Goal: Task Accomplishment & Management: Manage account settings

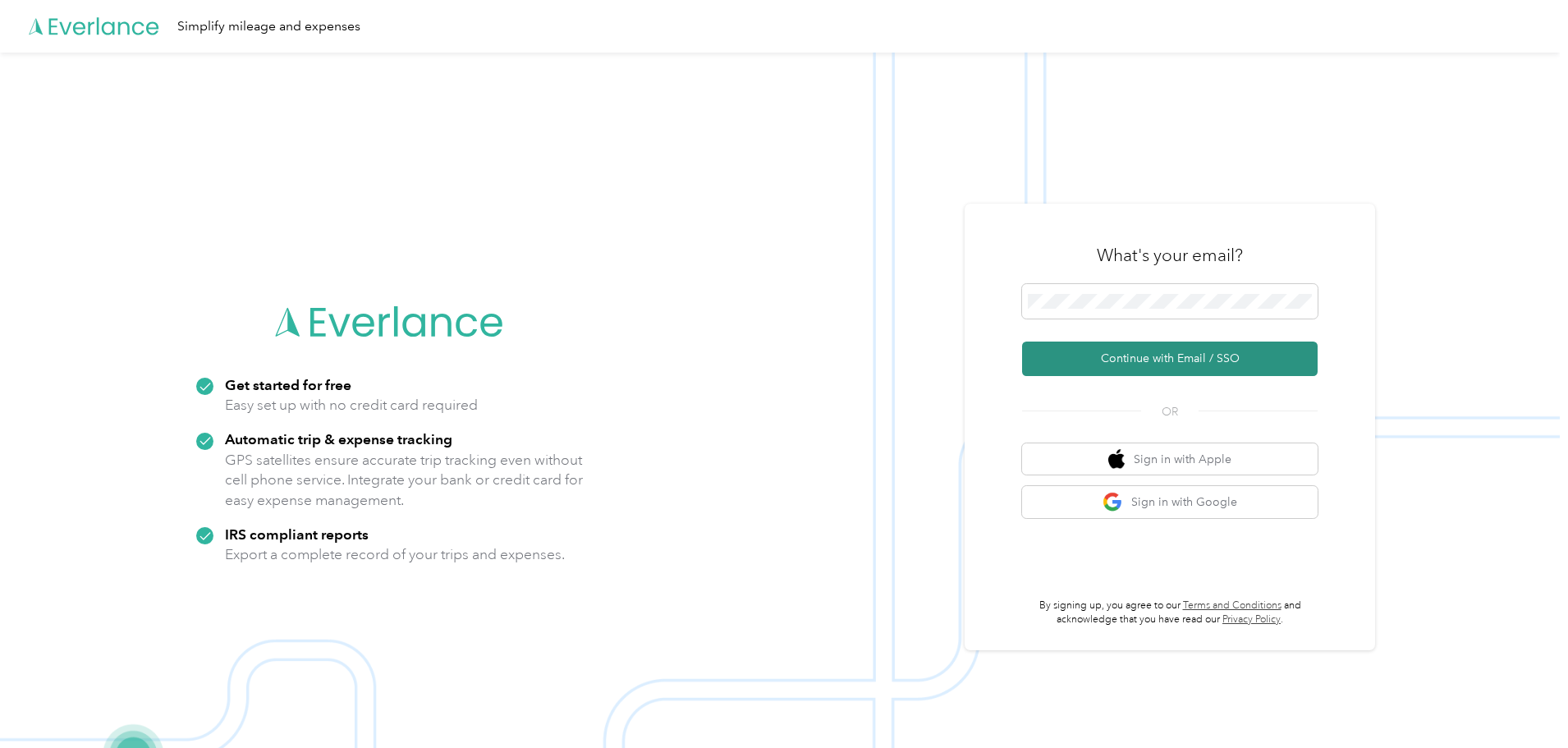
click at [1121, 356] on button "Continue with Email / SSO" at bounding box center [1169, 358] width 296 height 34
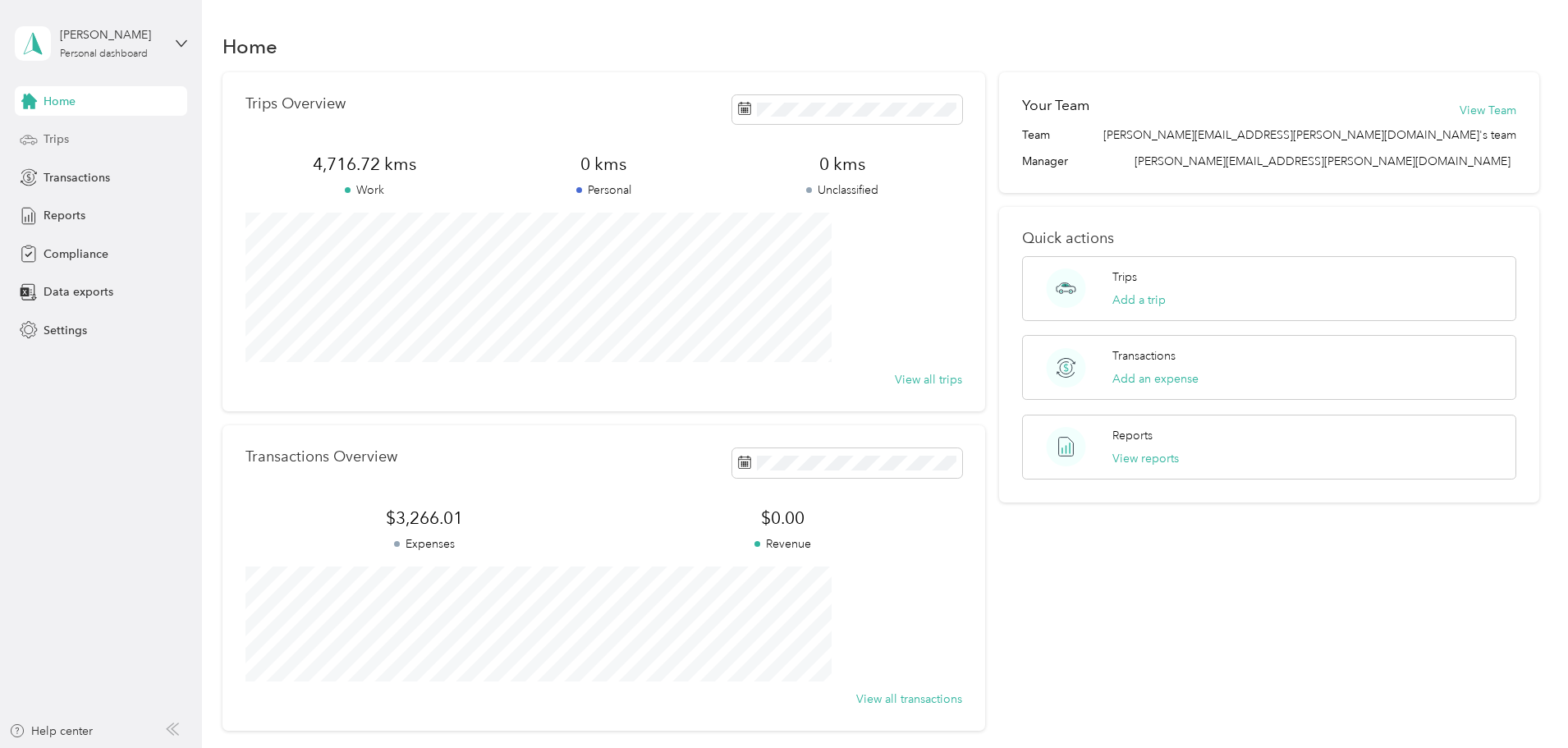
click at [59, 140] on span "Trips" at bounding box center [55, 139] width 26 height 18
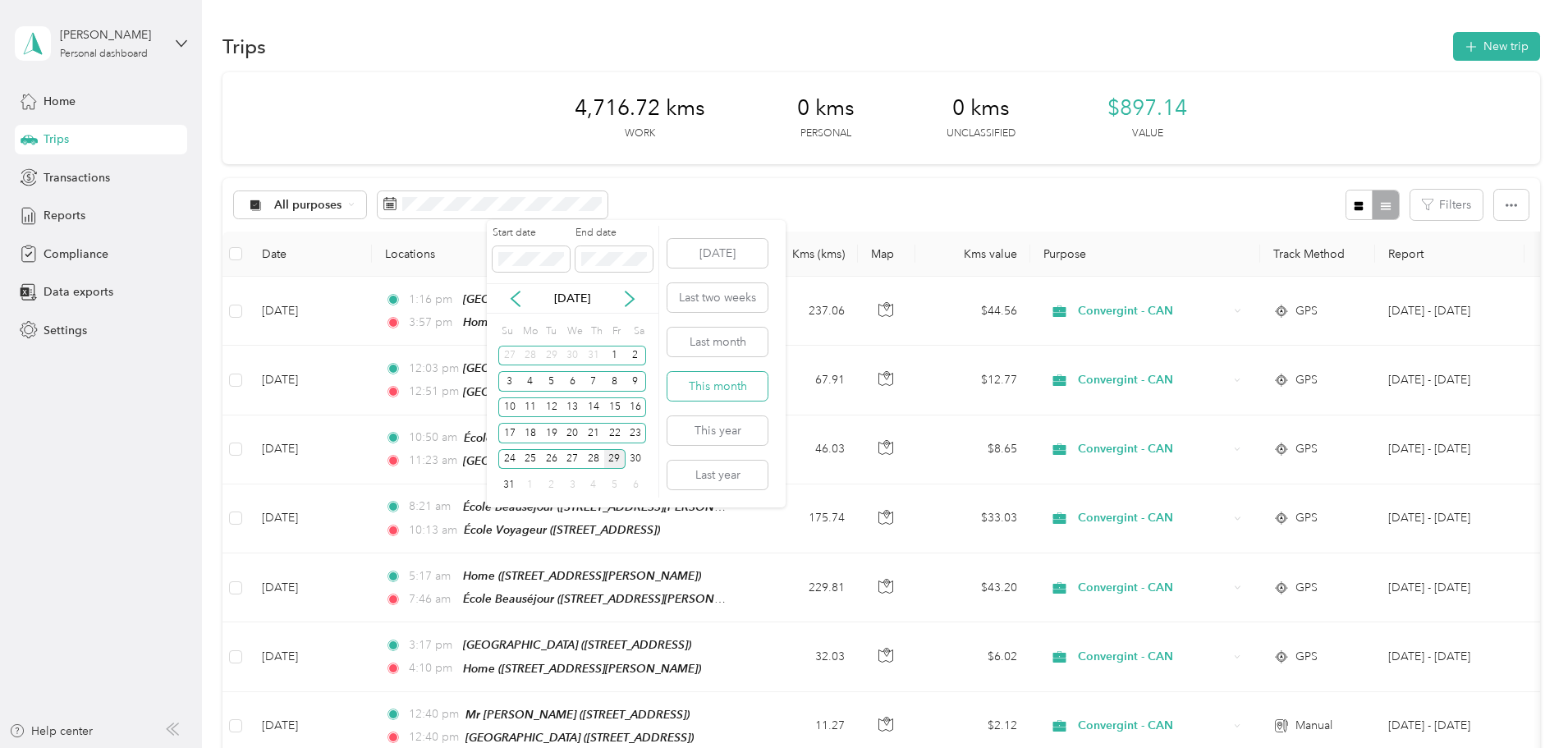
click at [714, 385] on button "This month" at bounding box center [717, 386] width 100 height 29
